Goal: Task Accomplishment & Management: Manage account settings

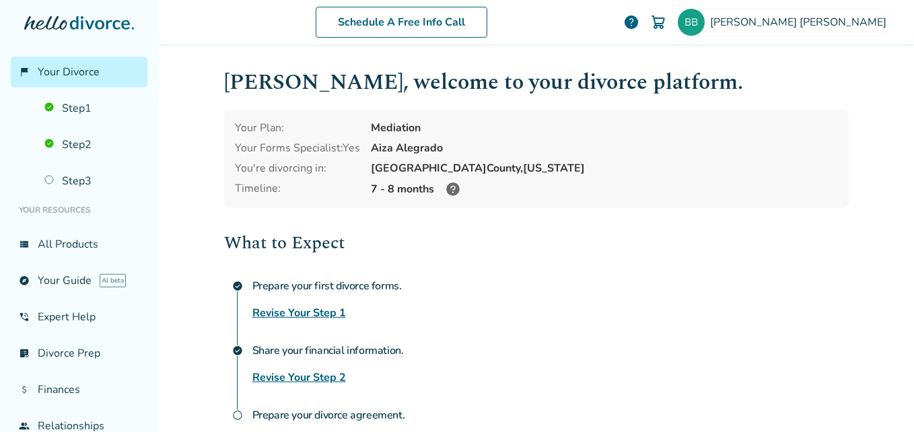
click at [278, 373] on link "Revise Your Step 2" at bounding box center [300, 378] width 94 height 16
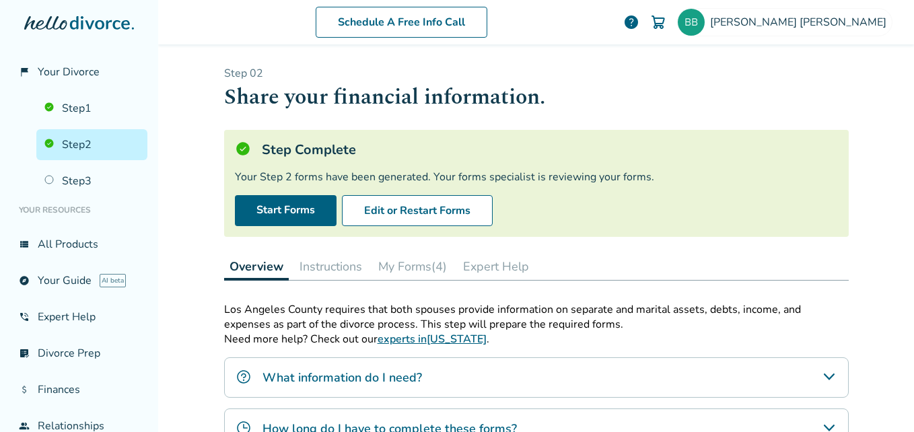
click at [413, 270] on button "My Forms (4)" at bounding box center [412, 266] width 79 height 27
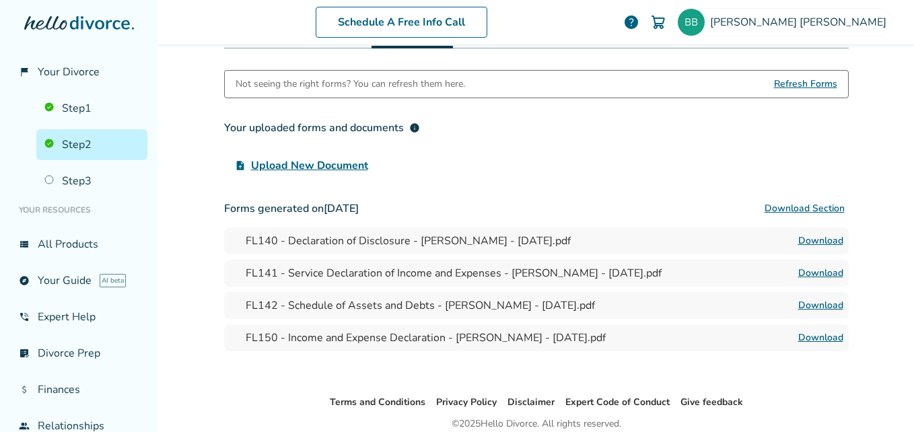
scroll to position [243, 0]
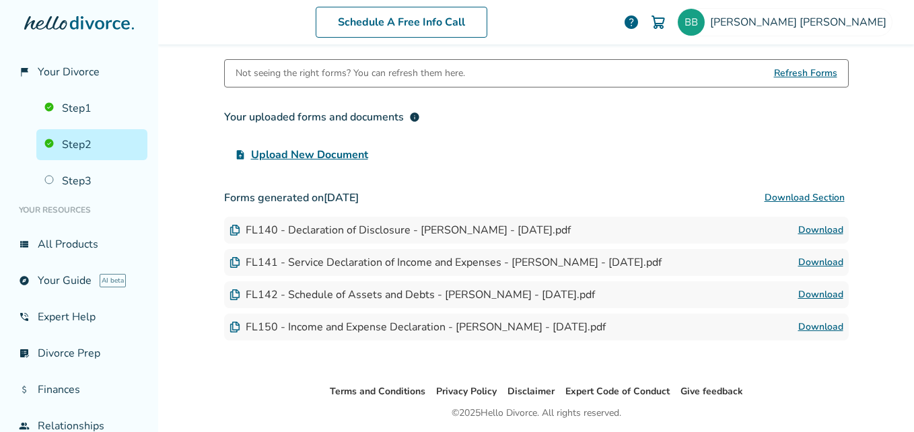
click at [811, 299] on link "Download" at bounding box center [821, 295] width 45 height 16
